Goal: Information Seeking & Learning: Learn about a topic

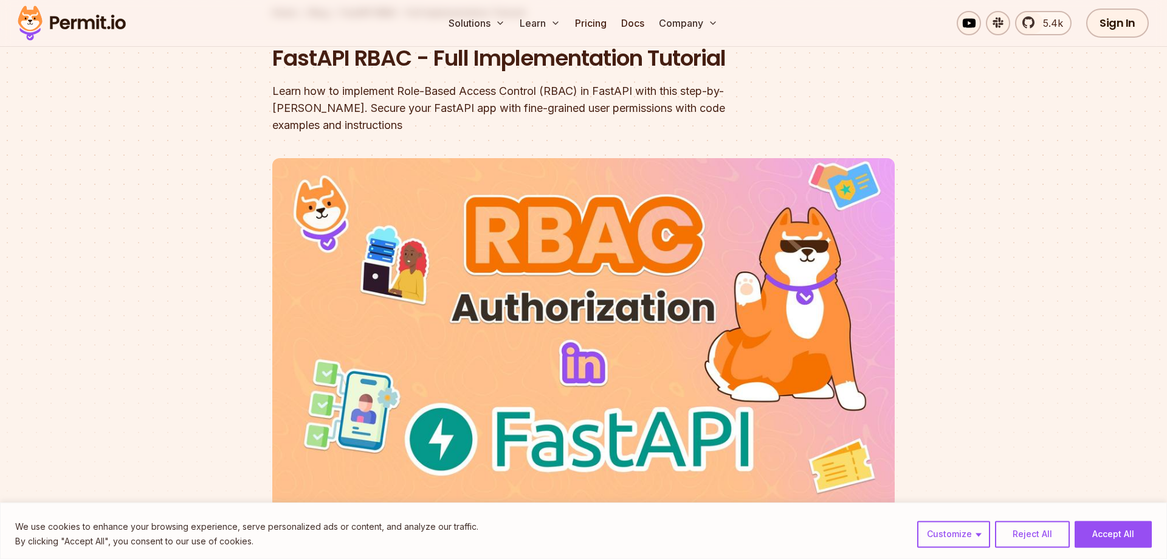
scroll to position [124, 0]
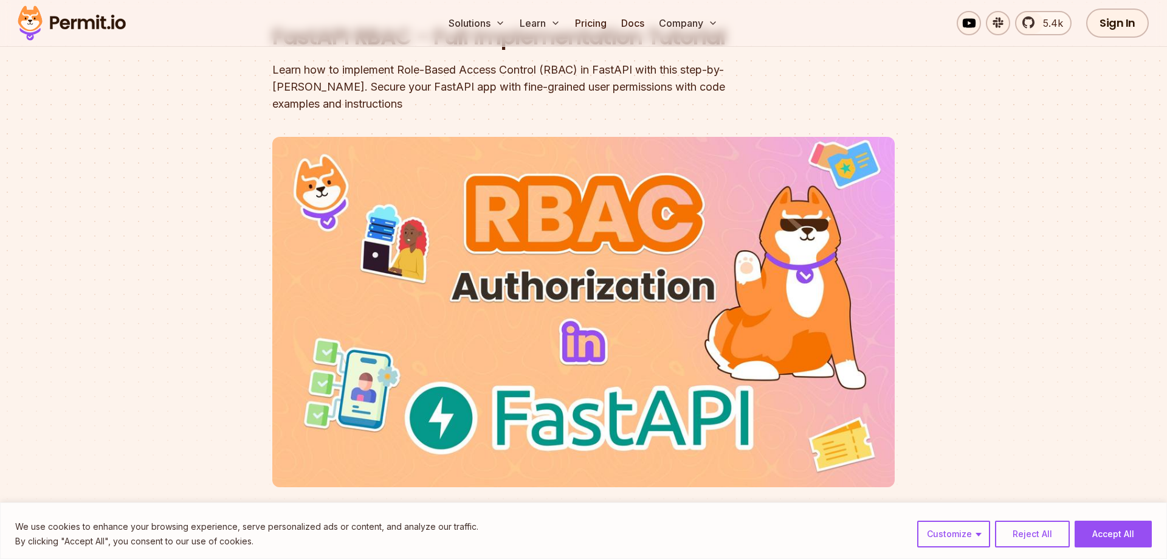
click at [588, 324] on img at bounding box center [583, 312] width 623 height 350
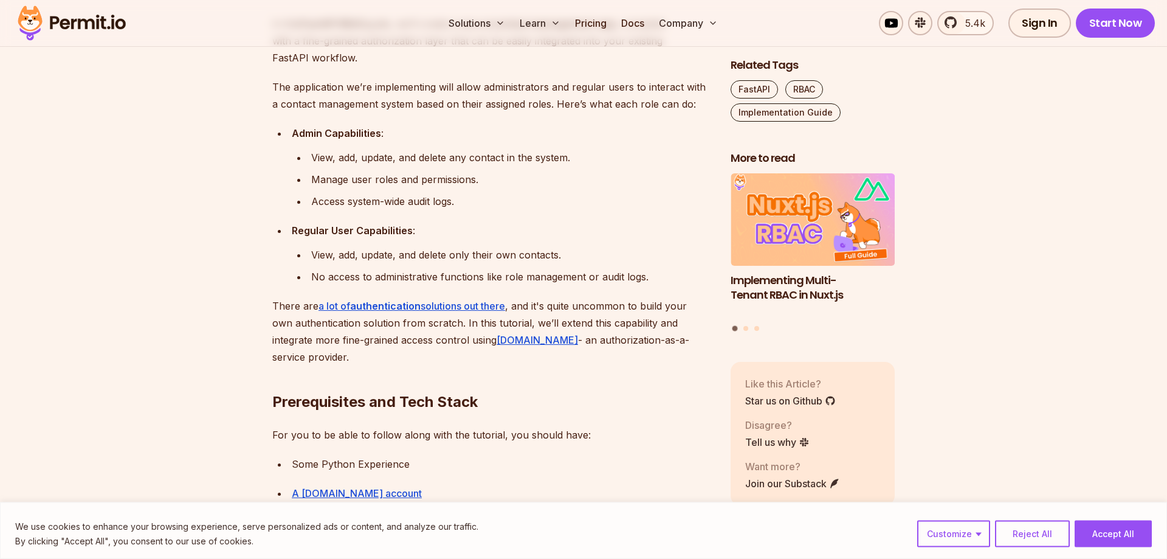
scroll to position [806, 0]
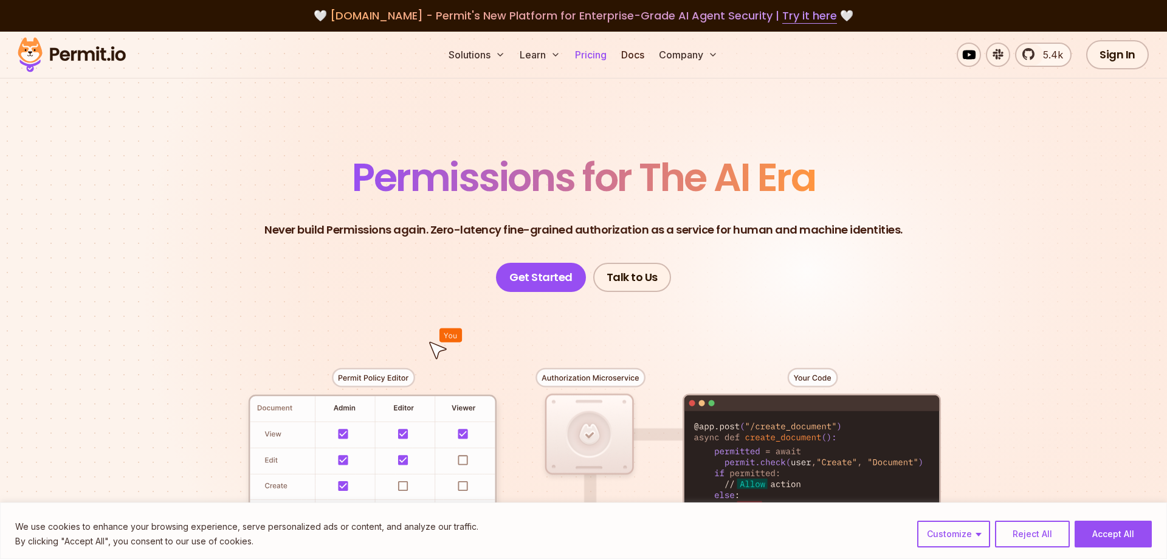
click at [599, 57] on link "Pricing" at bounding box center [590, 55] width 41 height 24
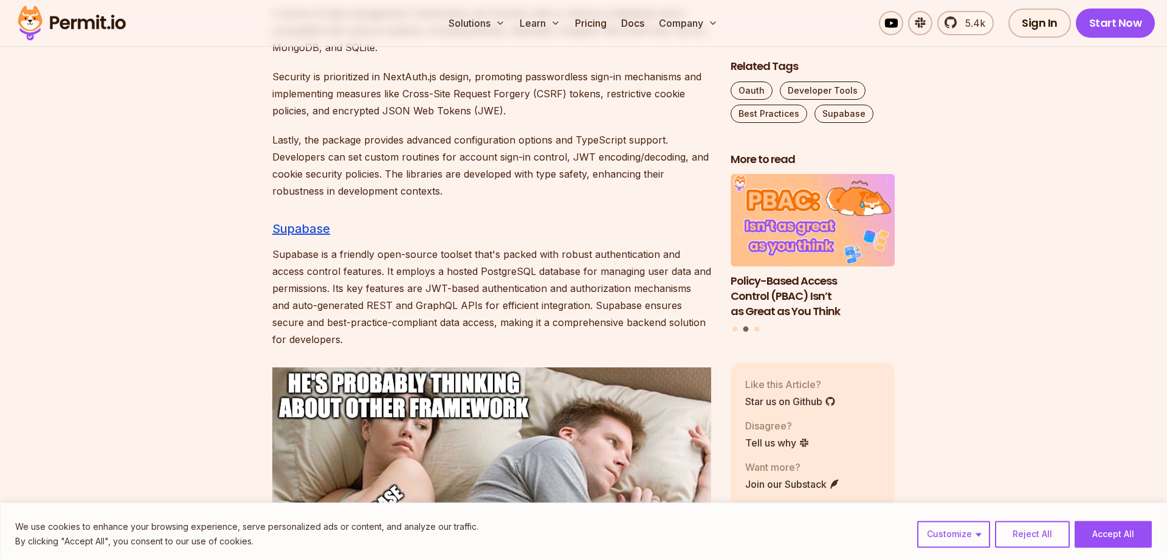
scroll to position [4899, 0]
